Goal: Task Accomplishment & Management: Use online tool/utility

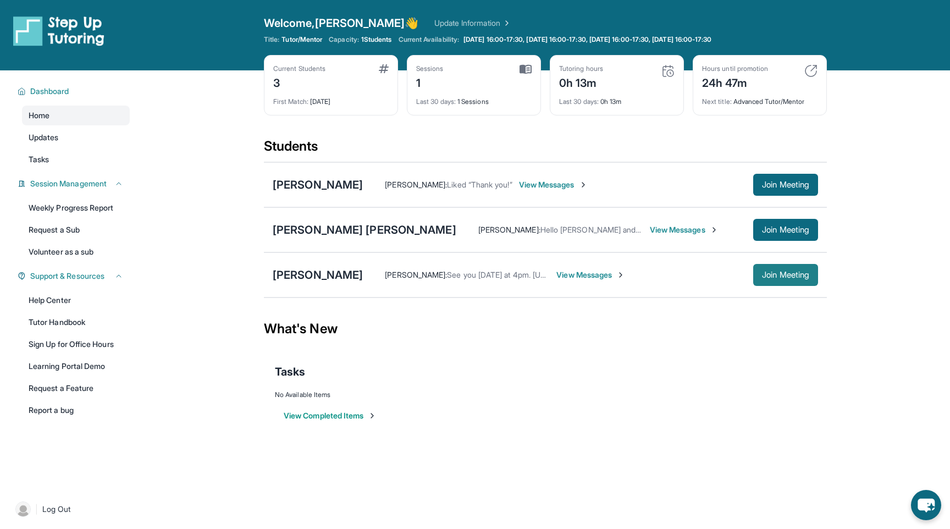
click at [767, 277] on span "Join Meeting" at bounding box center [785, 275] width 47 height 7
click at [68, 364] on link "Learning Portal Demo" at bounding box center [76, 366] width 108 height 20
click at [43, 117] on span "Home" at bounding box center [39, 115] width 21 height 11
click at [41, 138] on span "Updates" at bounding box center [44, 137] width 30 height 11
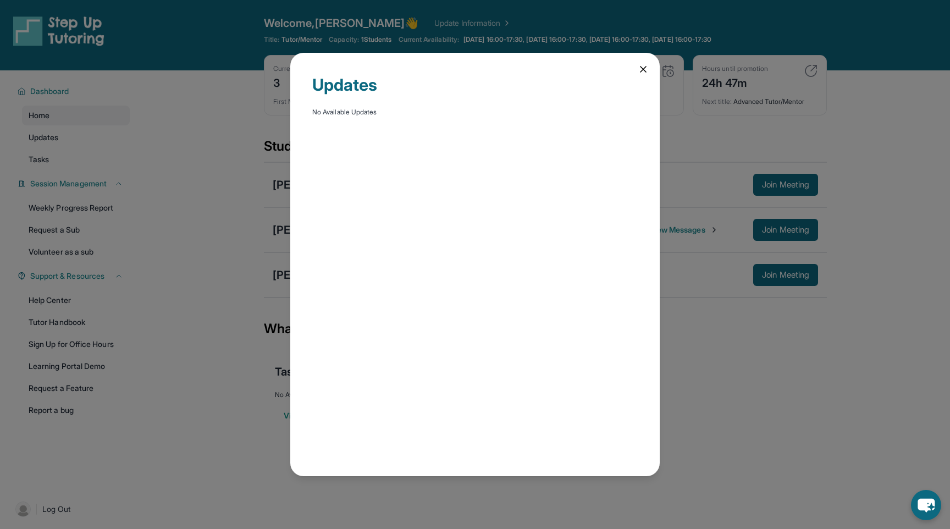
click at [639, 69] on icon at bounding box center [643, 69] width 11 height 11
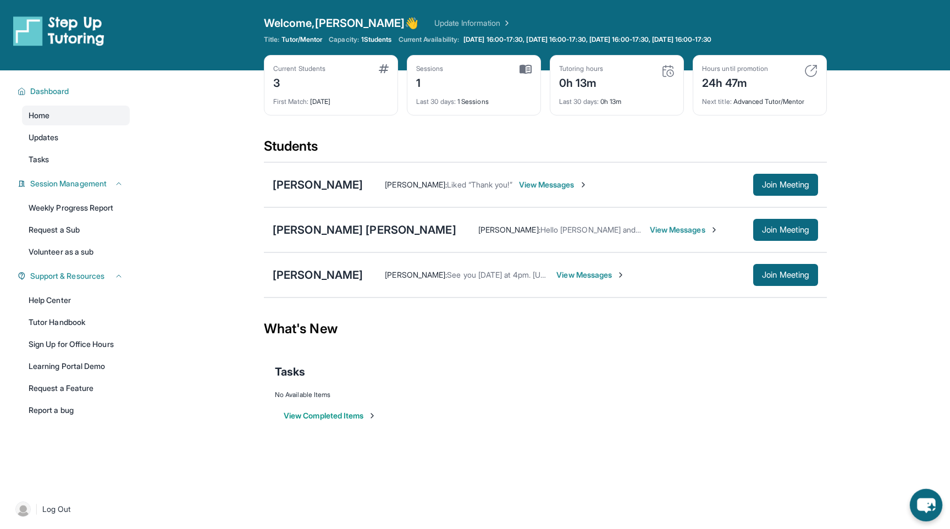
click at [916, 498] on icon "chat-button" at bounding box center [926, 505] width 32 height 32
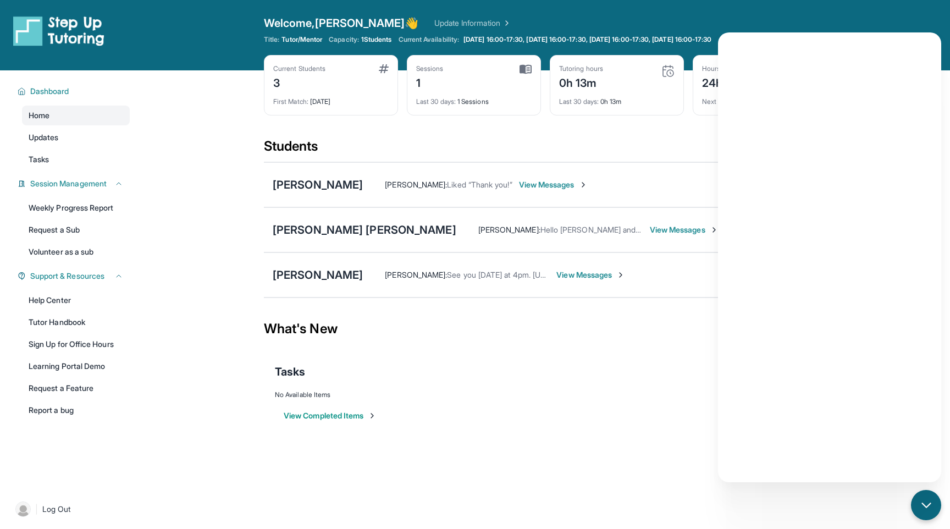
click at [692, 410] on div "View Completed Items" at bounding box center [545, 415] width 541 height 33
click at [573, 421] on div "View Completed Items" at bounding box center [545, 415] width 541 height 33
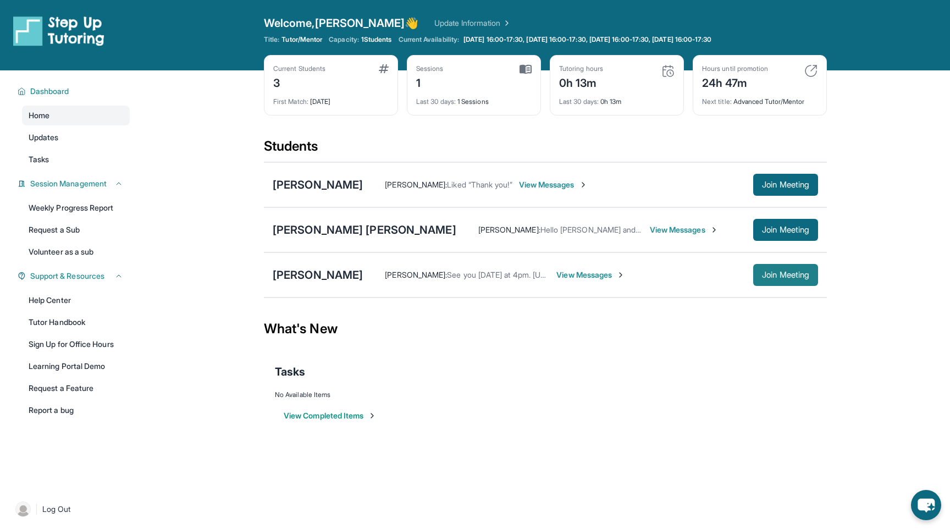
click at [777, 277] on span "Join Meeting" at bounding box center [785, 275] width 47 height 7
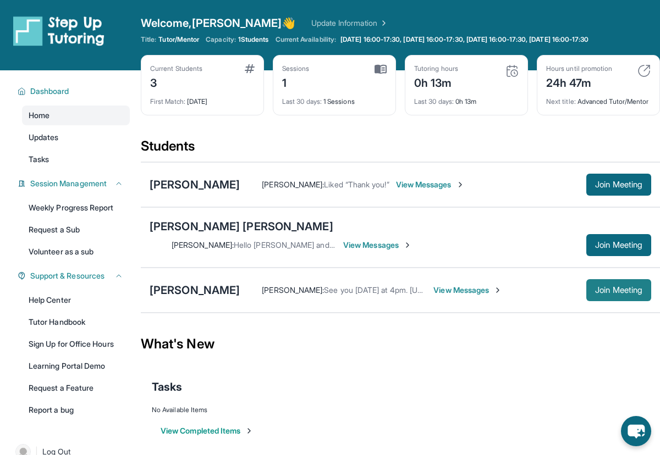
click at [589, 285] on button "Join Meeting" at bounding box center [618, 290] width 65 height 22
click at [39, 119] on span "Home" at bounding box center [39, 115] width 21 height 11
